Goal: Transaction & Acquisition: Obtain resource

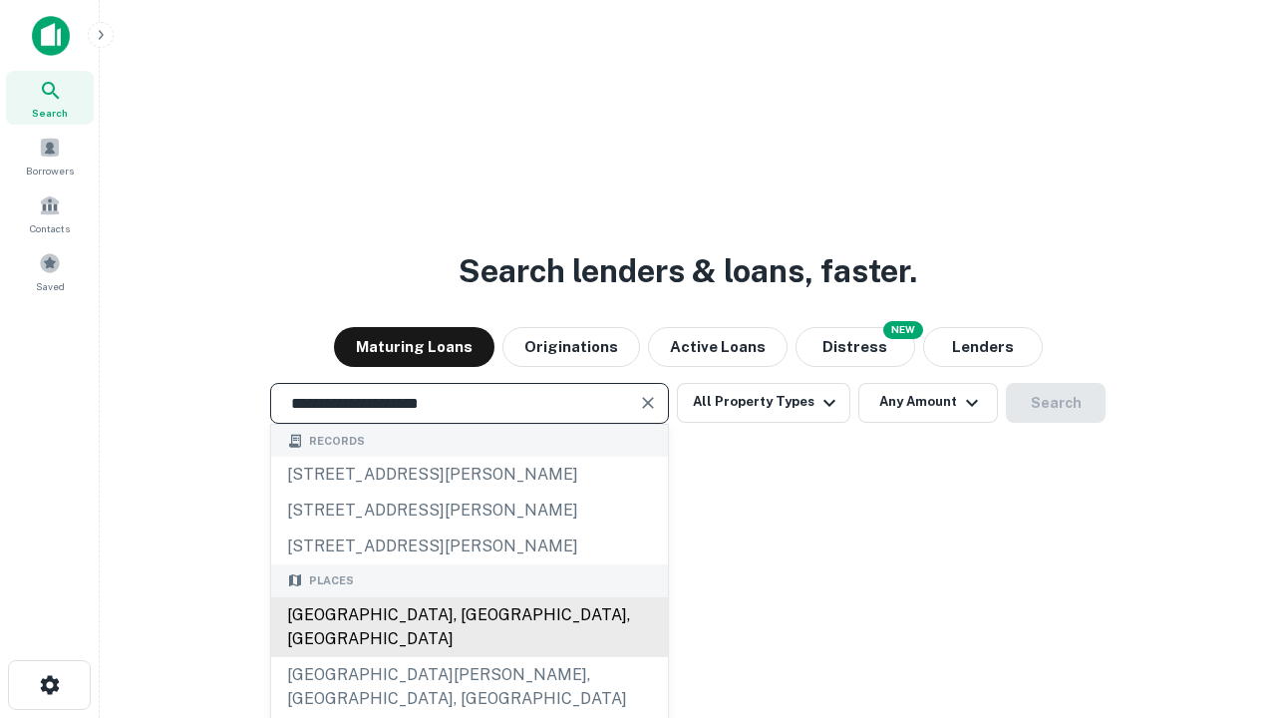
click at [469, 657] on div "[GEOGRAPHIC_DATA], [GEOGRAPHIC_DATA], [GEOGRAPHIC_DATA]" at bounding box center [469, 627] width 397 height 60
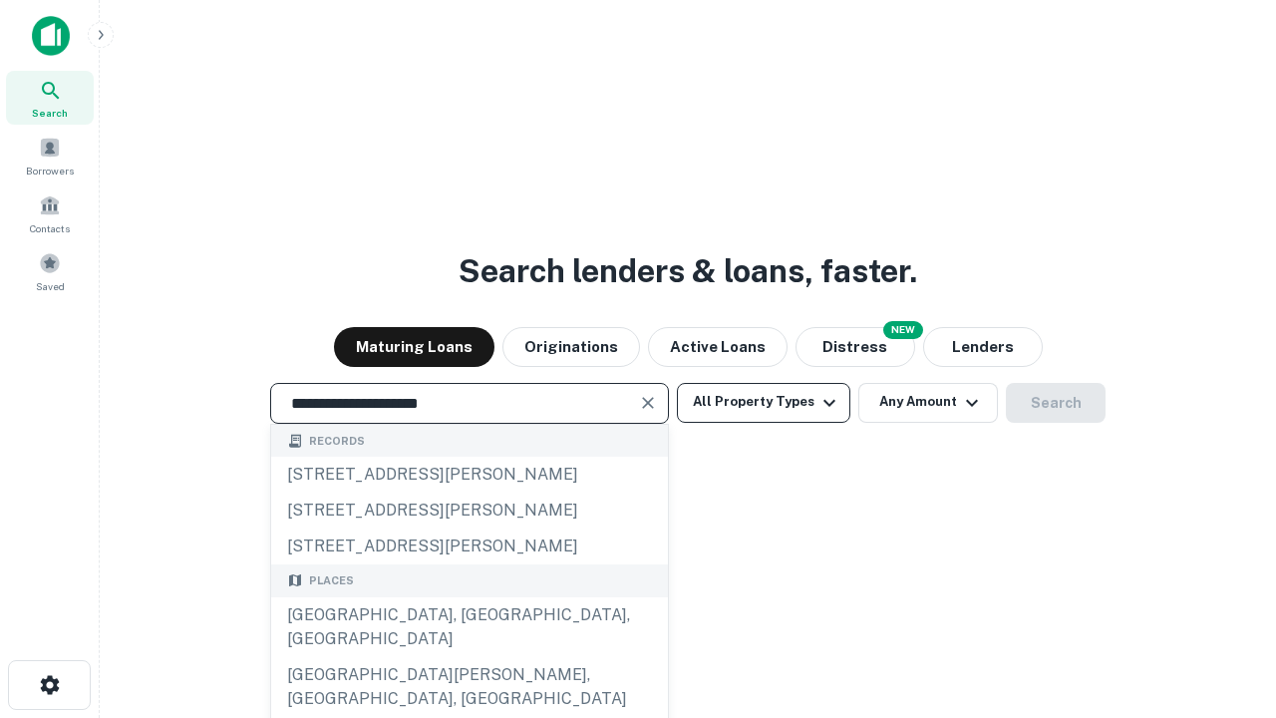
click at [764, 402] on button "All Property Types" at bounding box center [764, 403] width 174 height 40
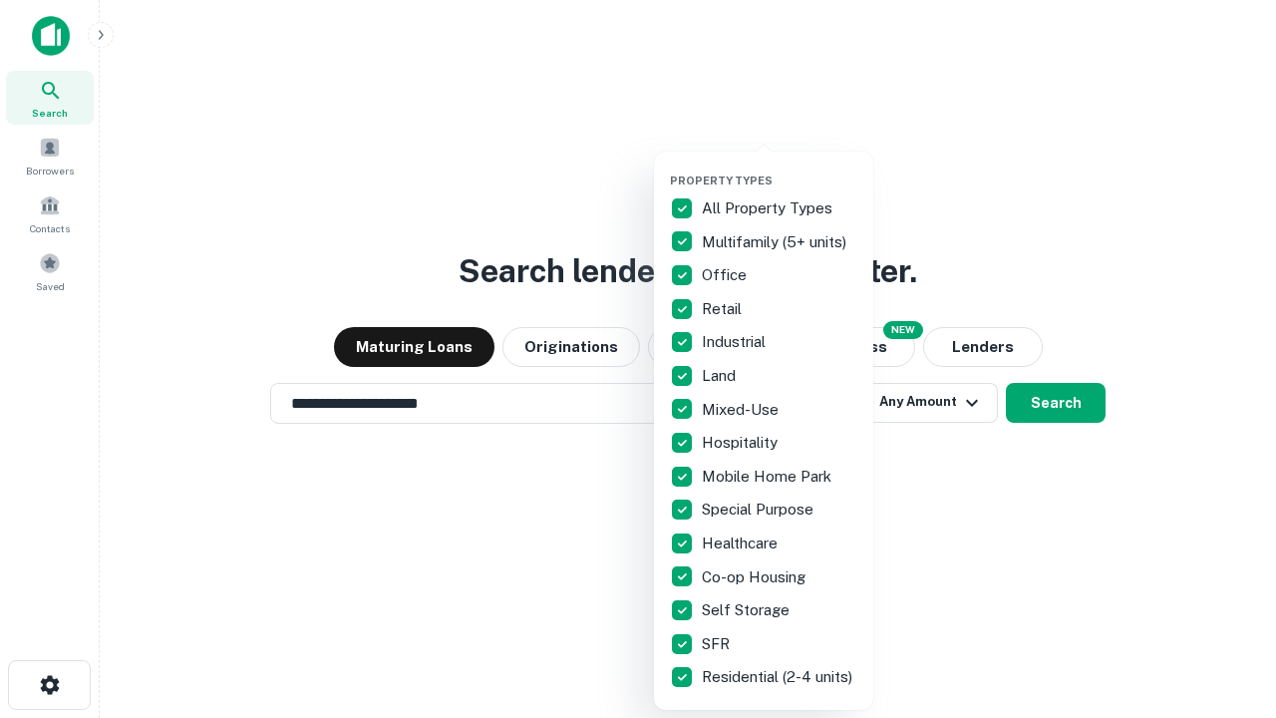
type input "**********"
click at [780, 168] on button "button" at bounding box center [779, 168] width 219 height 1
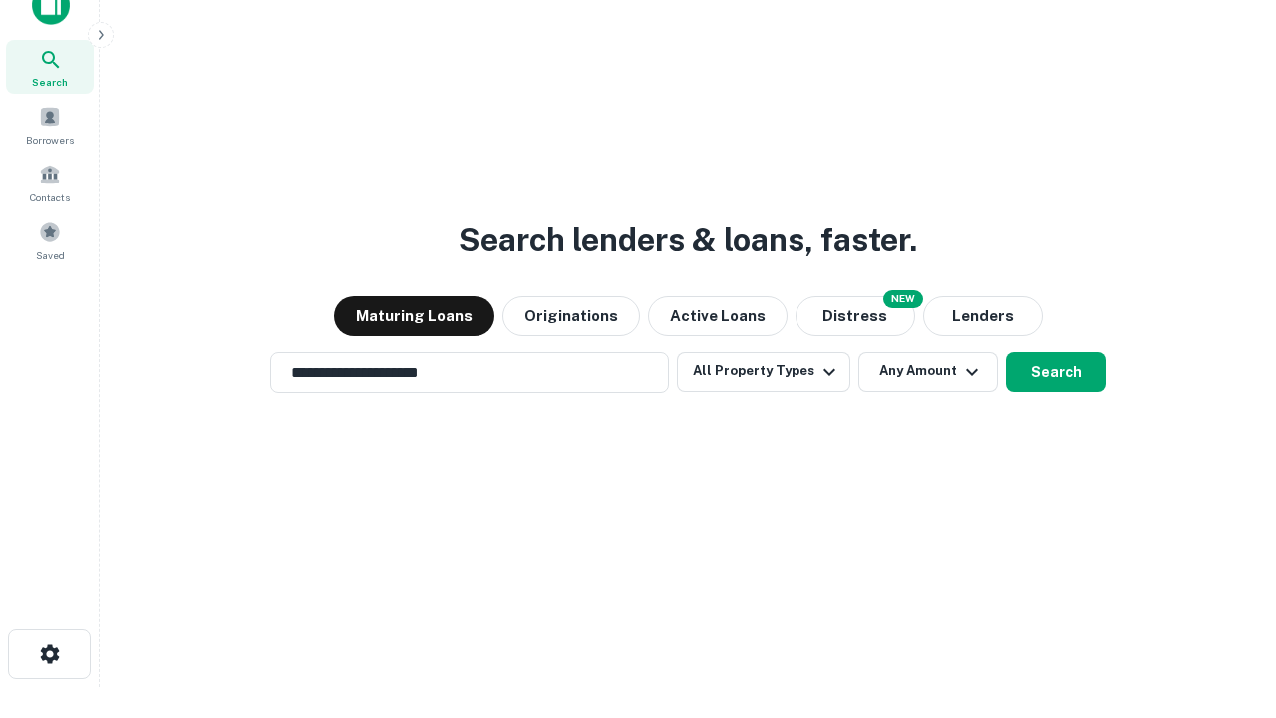
scroll to position [12, 240]
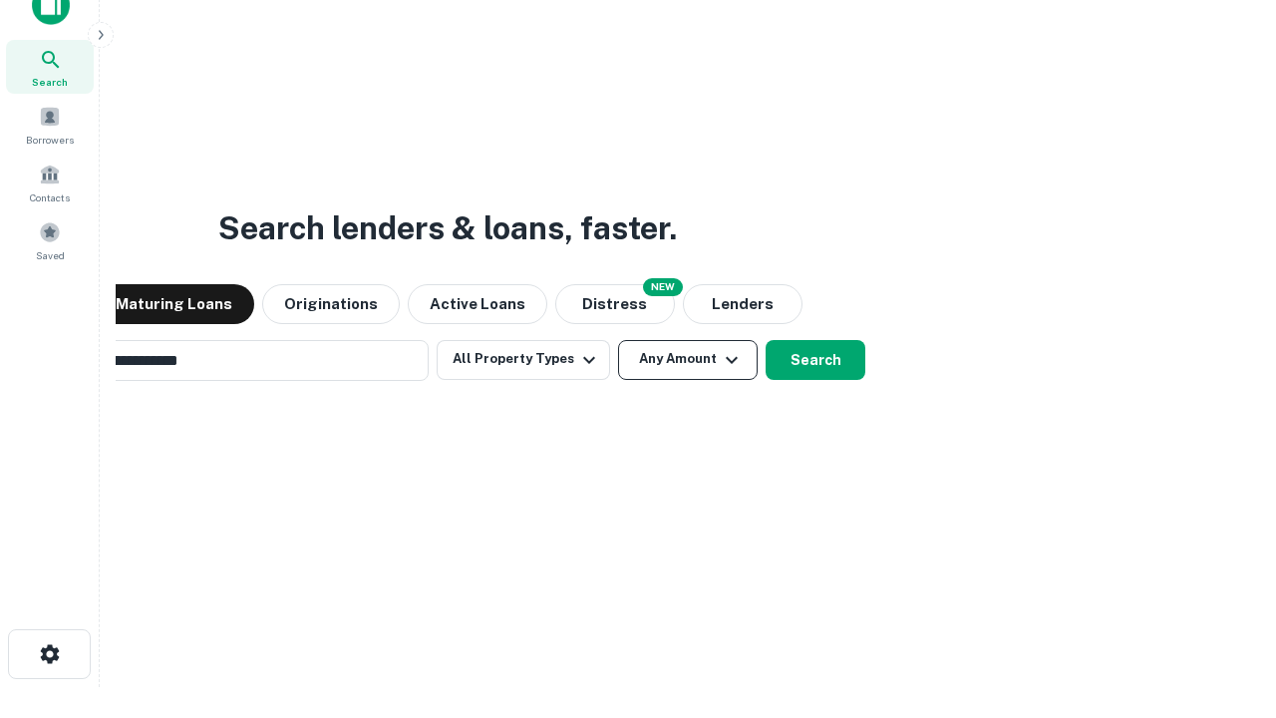
click at [618, 340] on button "Any Amount" at bounding box center [688, 360] width 140 height 40
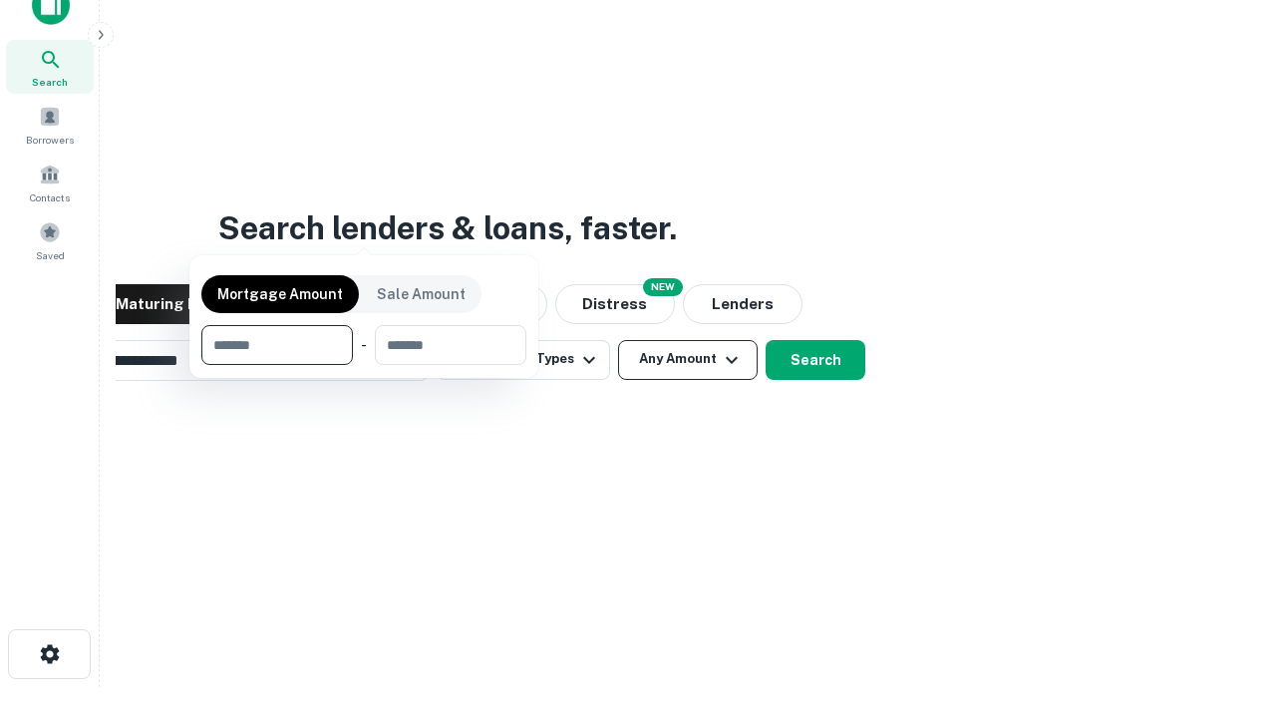
scroll to position [144, 564]
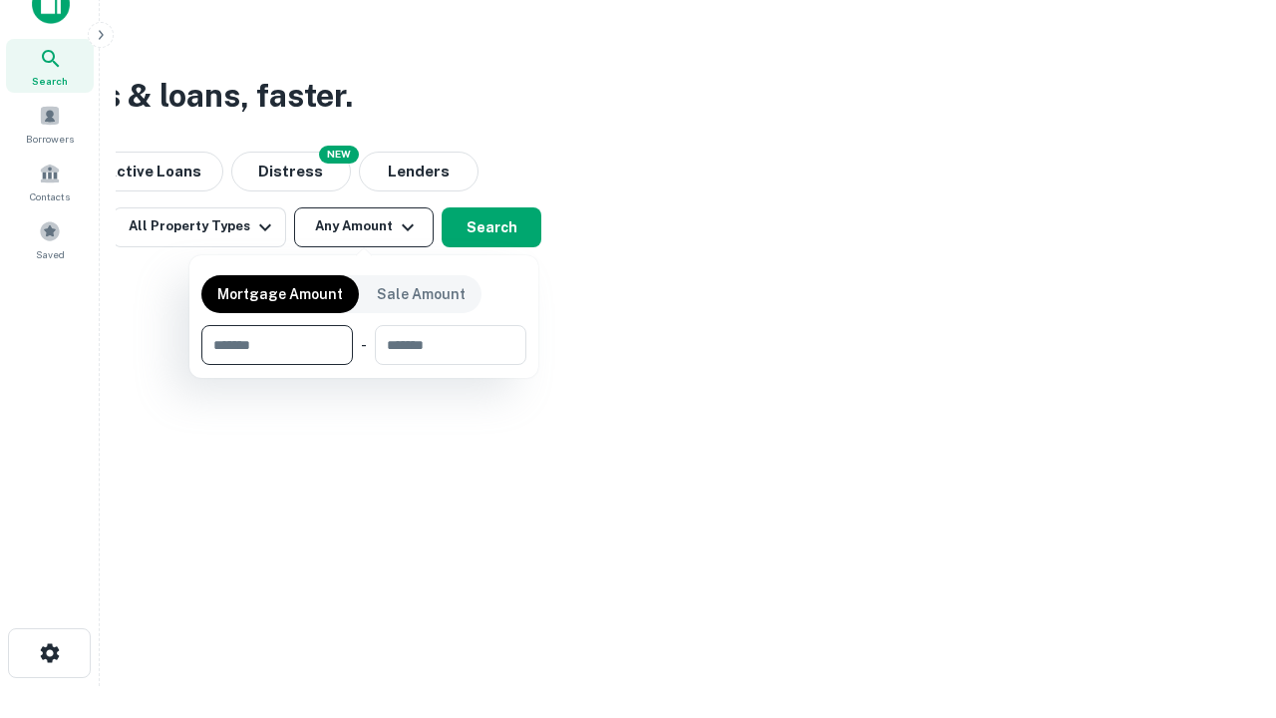
type input "*******"
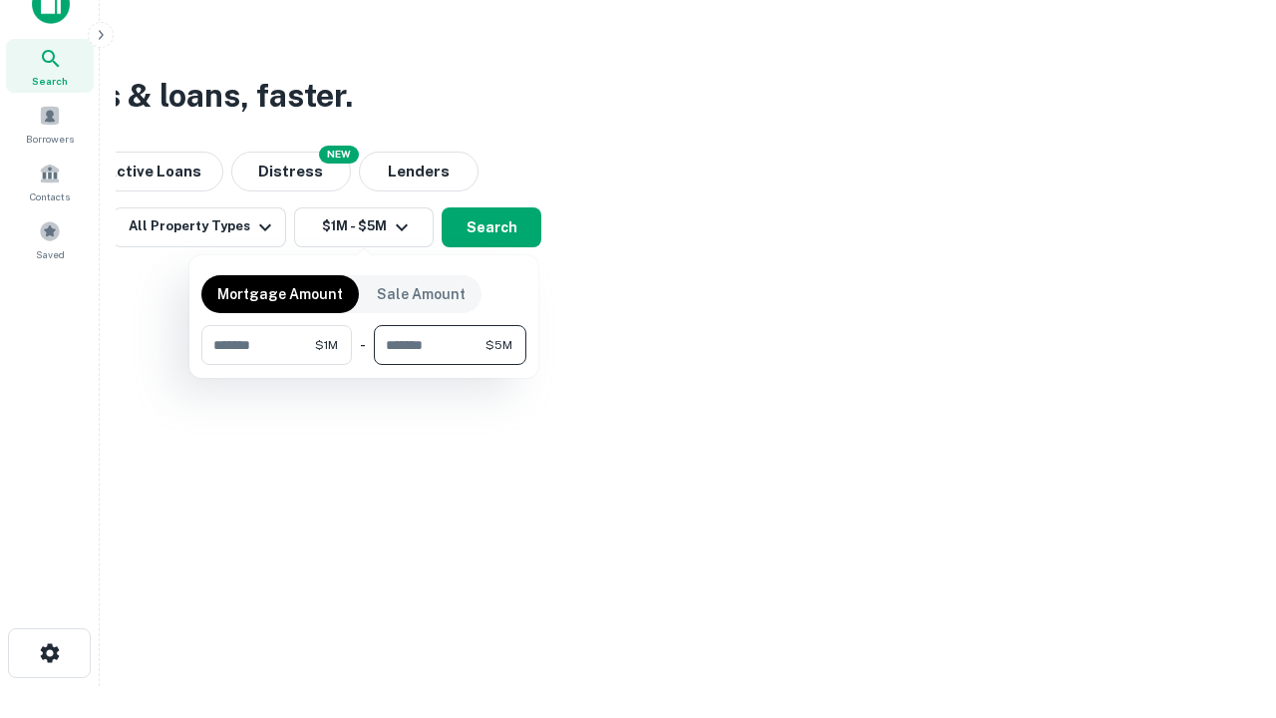
type input "*******"
click at [364, 365] on button "button" at bounding box center [363, 365] width 325 height 1
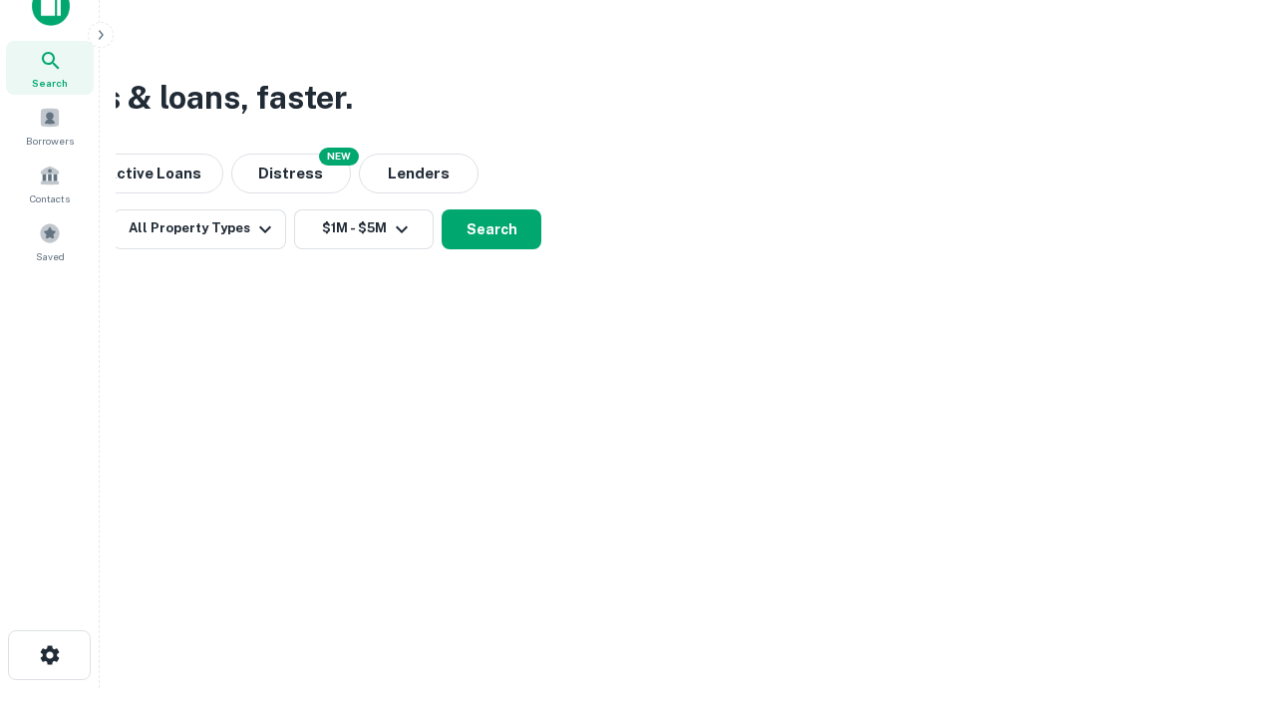
scroll to position [12, 368]
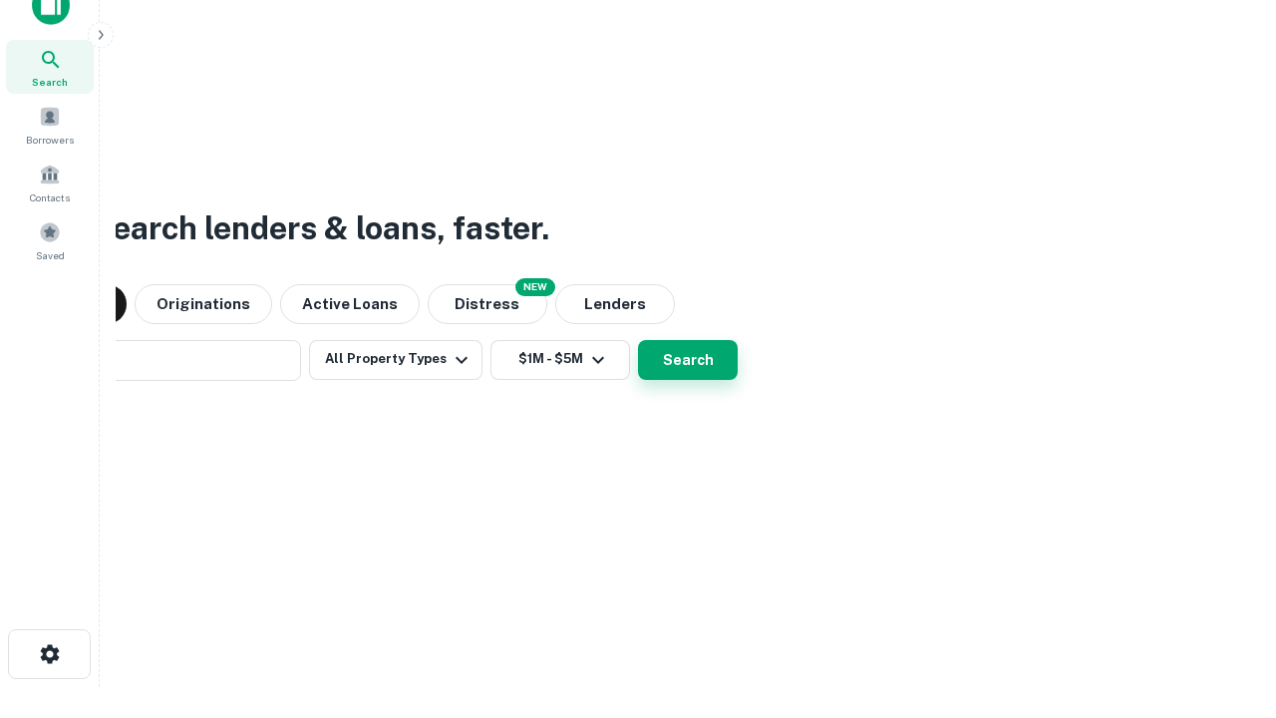
click at [638, 340] on button "Search" at bounding box center [688, 360] width 100 height 40
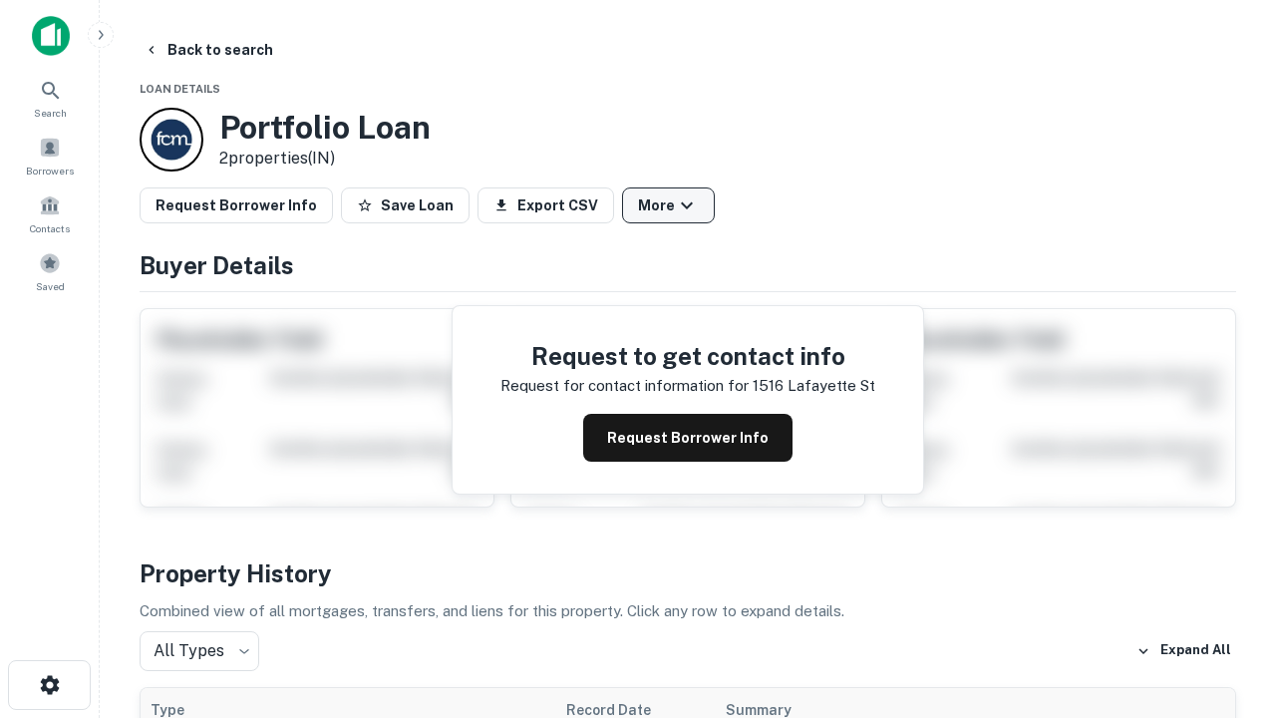
click at [668, 205] on button "More" at bounding box center [668, 205] width 93 height 36
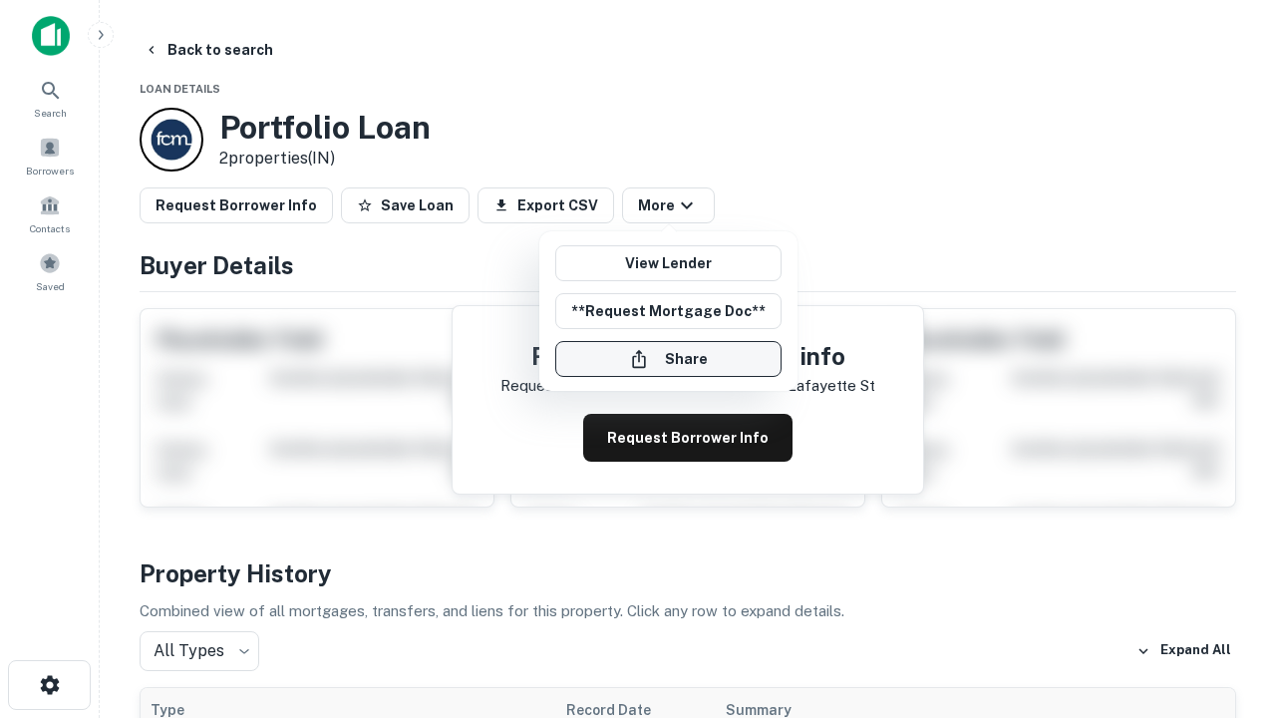
click at [668, 359] on button "Share" at bounding box center [668, 359] width 226 height 36
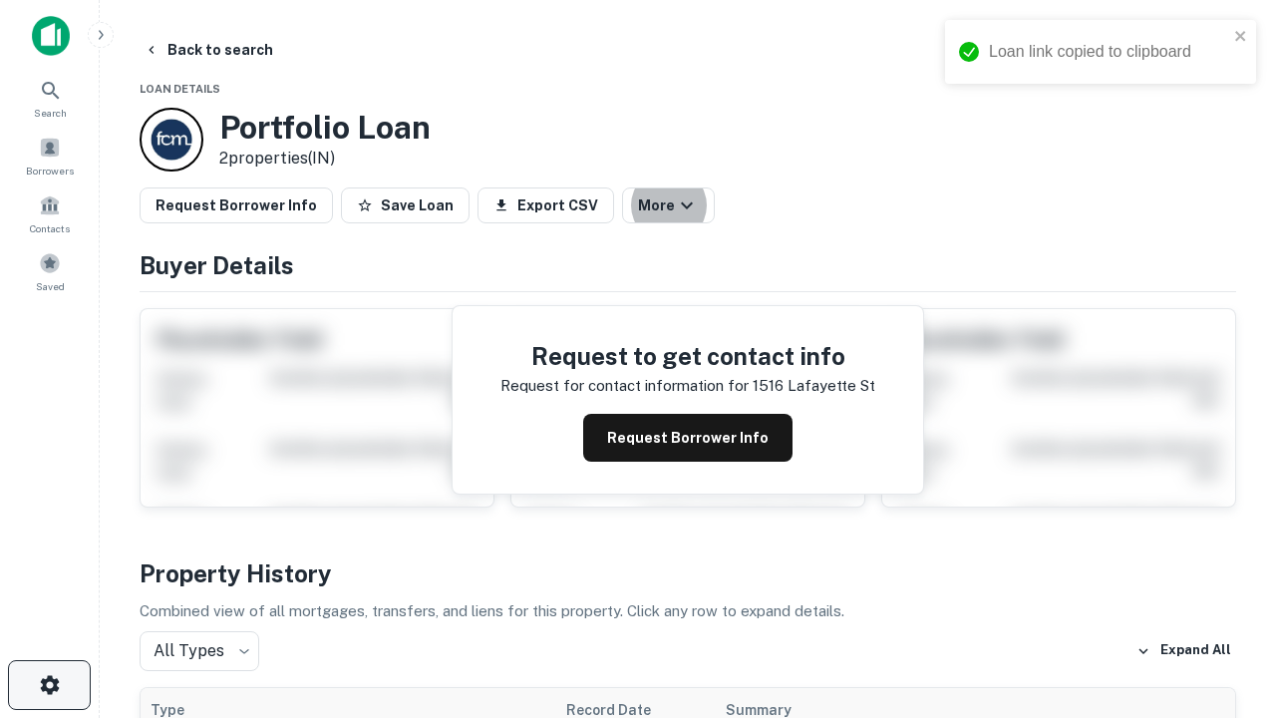
click at [49, 685] on icon "button" at bounding box center [50, 685] width 24 height 24
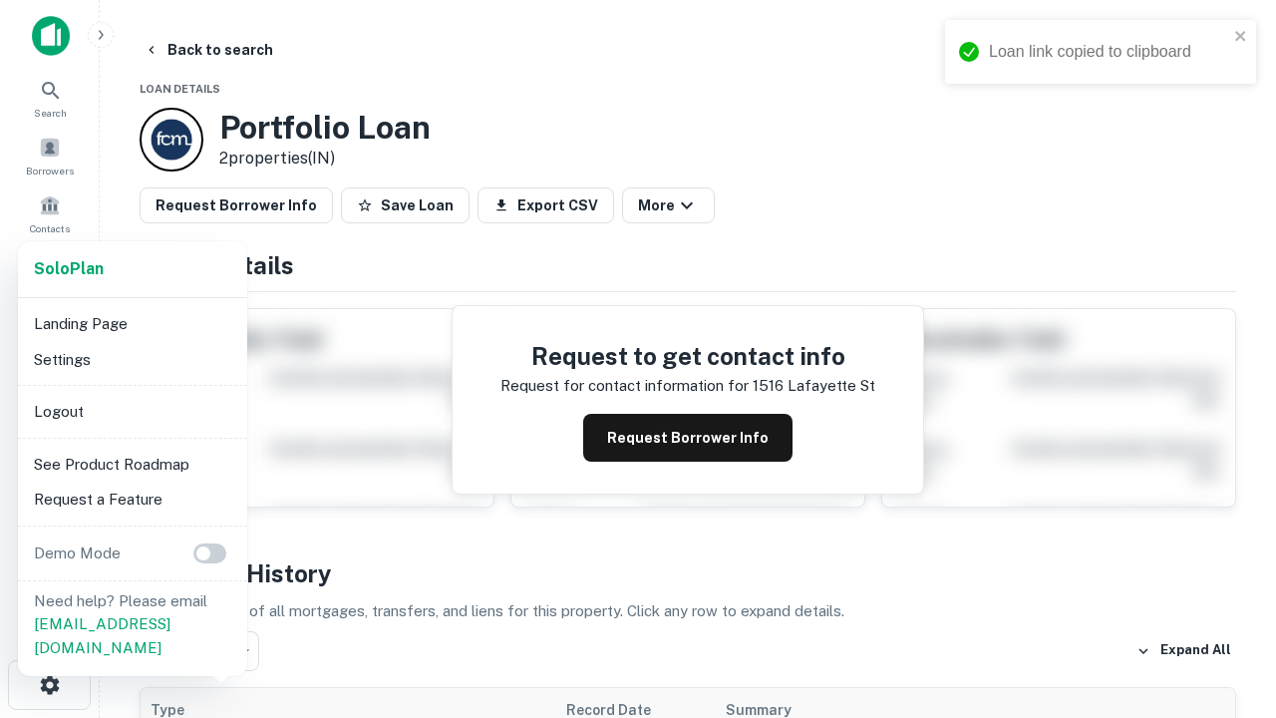
click at [132, 411] on li "Logout" at bounding box center [132, 412] width 213 height 36
